Goal: Task Accomplishment & Management: Use online tool/utility

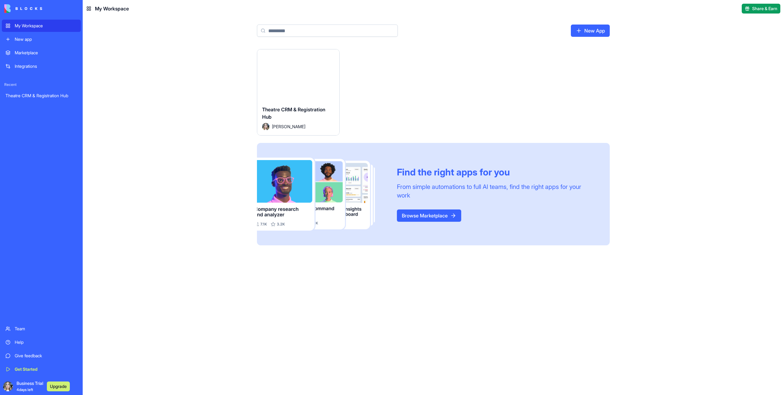
click at [311, 77] on button "Launch" at bounding box center [298, 75] width 46 height 12
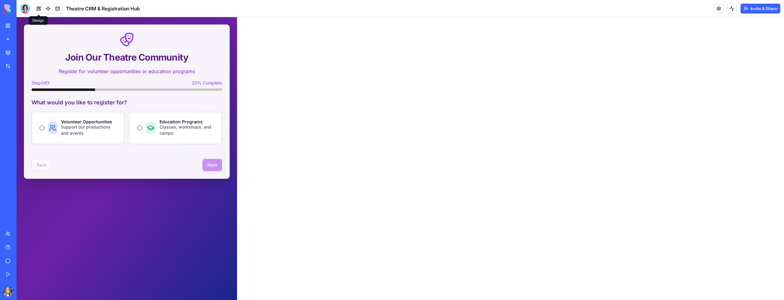
click at [40, 8] on button at bounding box center [38, 8] width 9 height 9
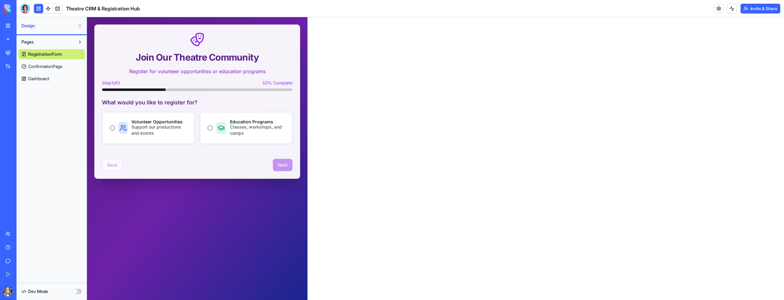
click at [40, 38] on button "Pages" at bounding box center [46, 42] width 57 height 10
click at [41, 40] on button "Pages" at bounding box center [46, 42] width 57 height 10
click at [75, 290] on button "button" at bounding box center [77, 292] width 10 height 6
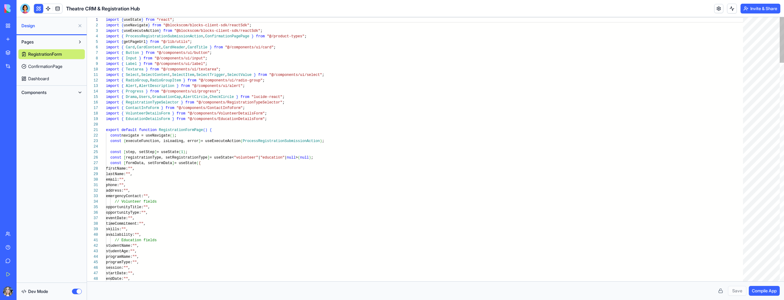
scroll to position [44, 0]
click at [42, 95] on span "Components" at bounding box center [33, 92] width 25 height 6
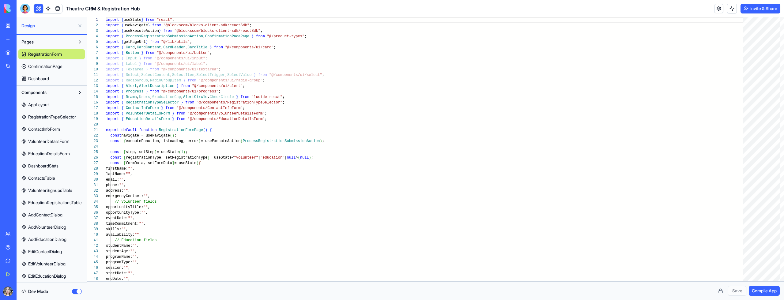
click at [36, 106] on span "AppLayout" at bounding box center [38, 105] width 21 height 6
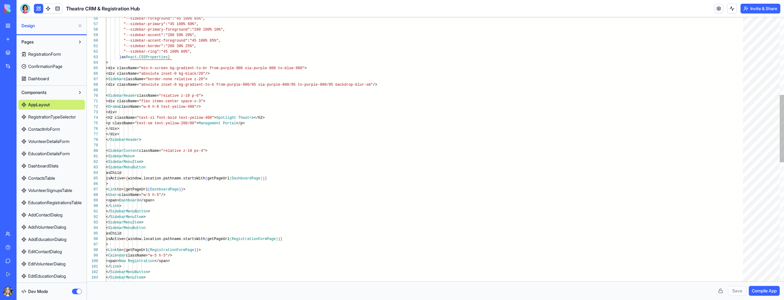
scroll to position [33, 108]
click at [214, 78] on div ""--sidebar-primary-foreground" : "280 100% 10%" , "--sidebar-accent" : "280 50%…" at bounding box center [427, 231] width 642 height 1036
click at [100, 80] on div at bounding box center [103, 80] width 8 height 6
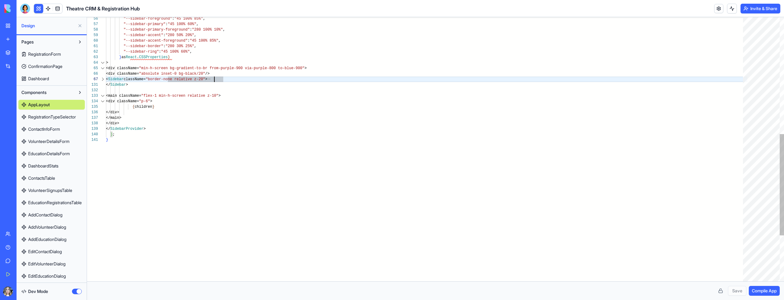
type textarea "**********"
click at [249, 59] on div ""--sidebar-foreground" : "45 100% 85%" , "--sidebar-primary" : "45 100% 60%" , …" at bounding box center [427, 57] width 642 height 689
